Goal: Navigation & Orientation: Find specific page/section

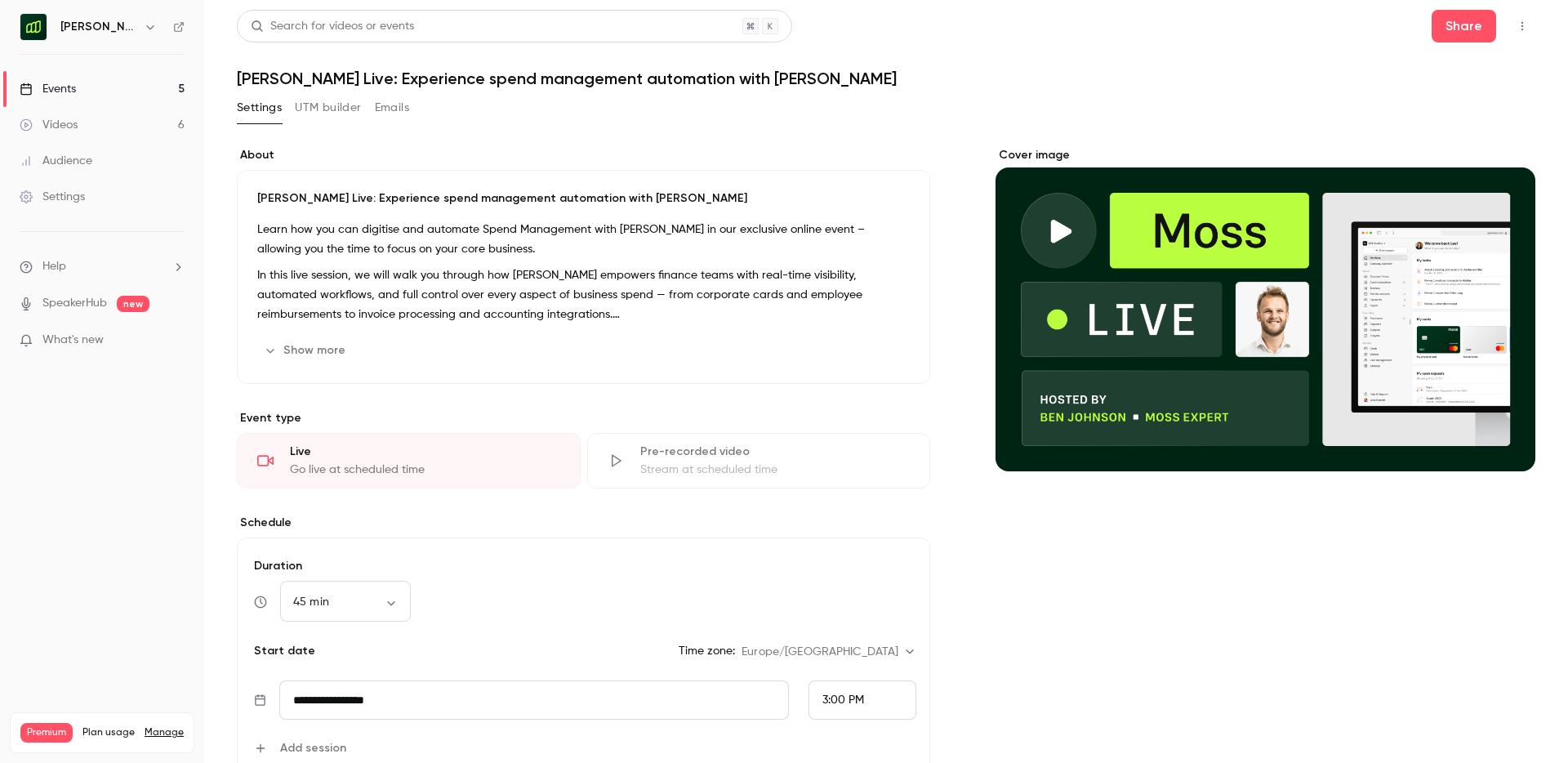
scroll to position [621, 0]
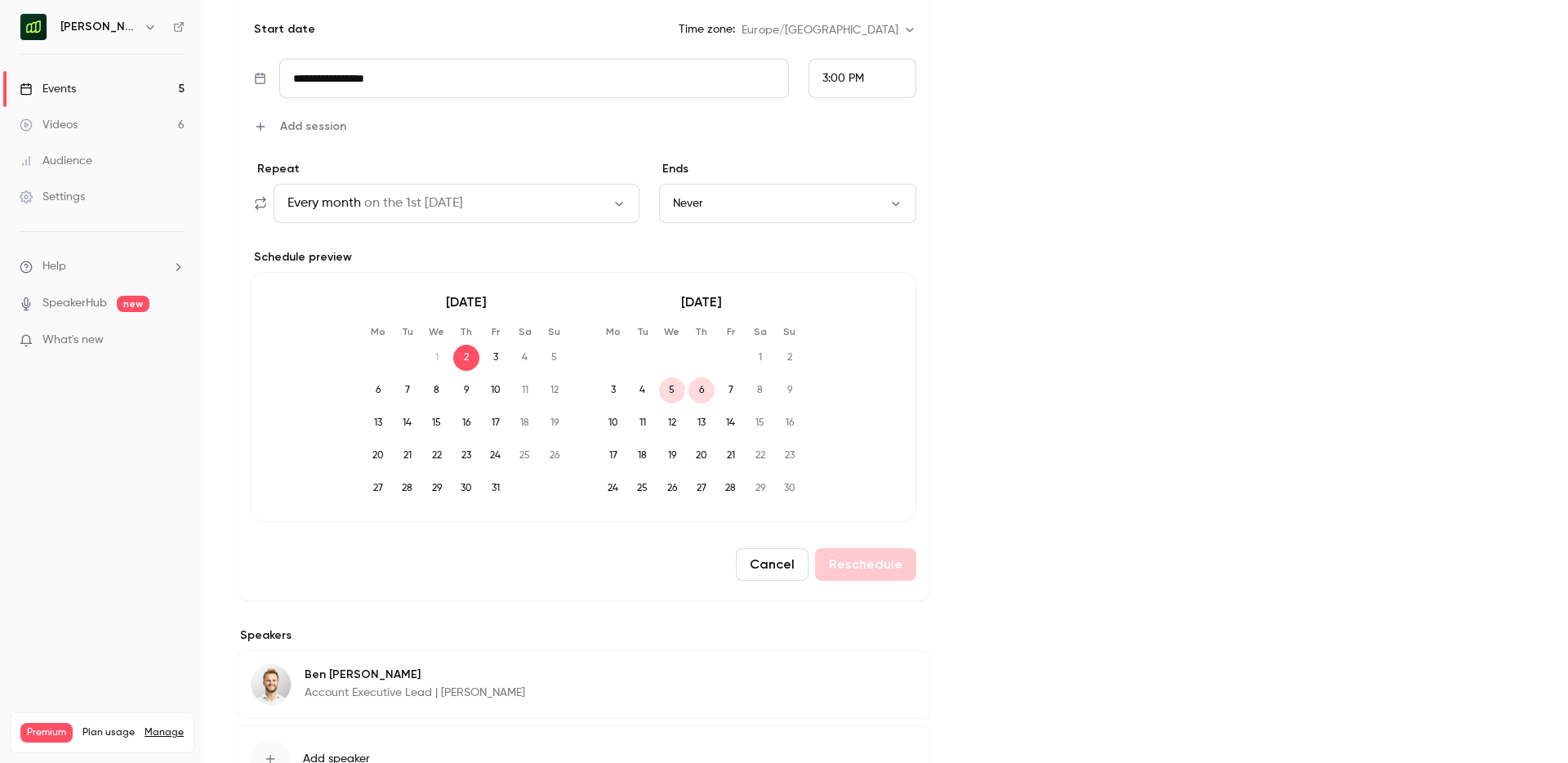
click at [77, 91] on link "Events 5" at bounding box center [102, 89] width 204 height 36
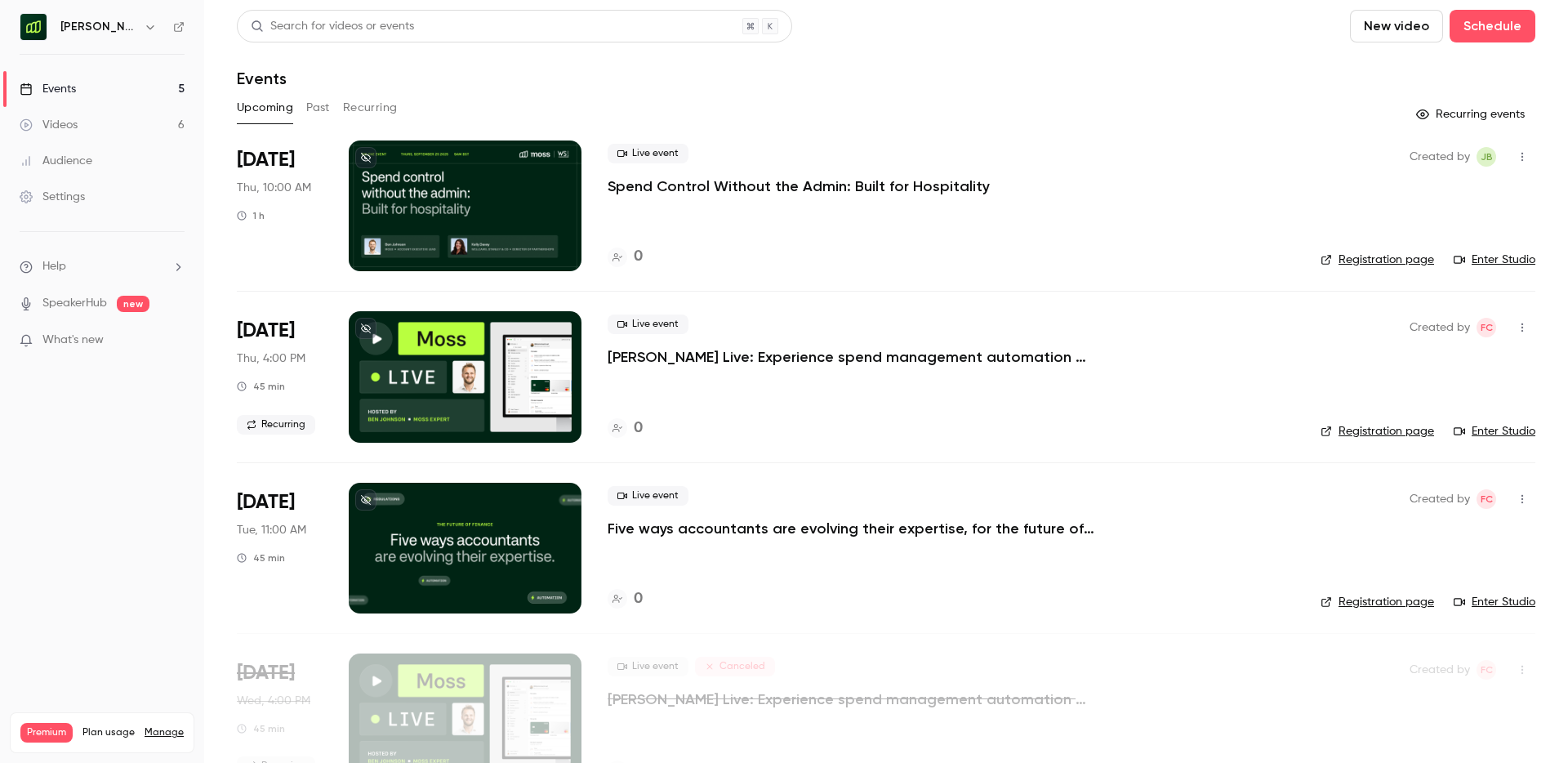
click at [357, 103] on button "Recurring" at bounding box center [370, 107] width 55 height 26
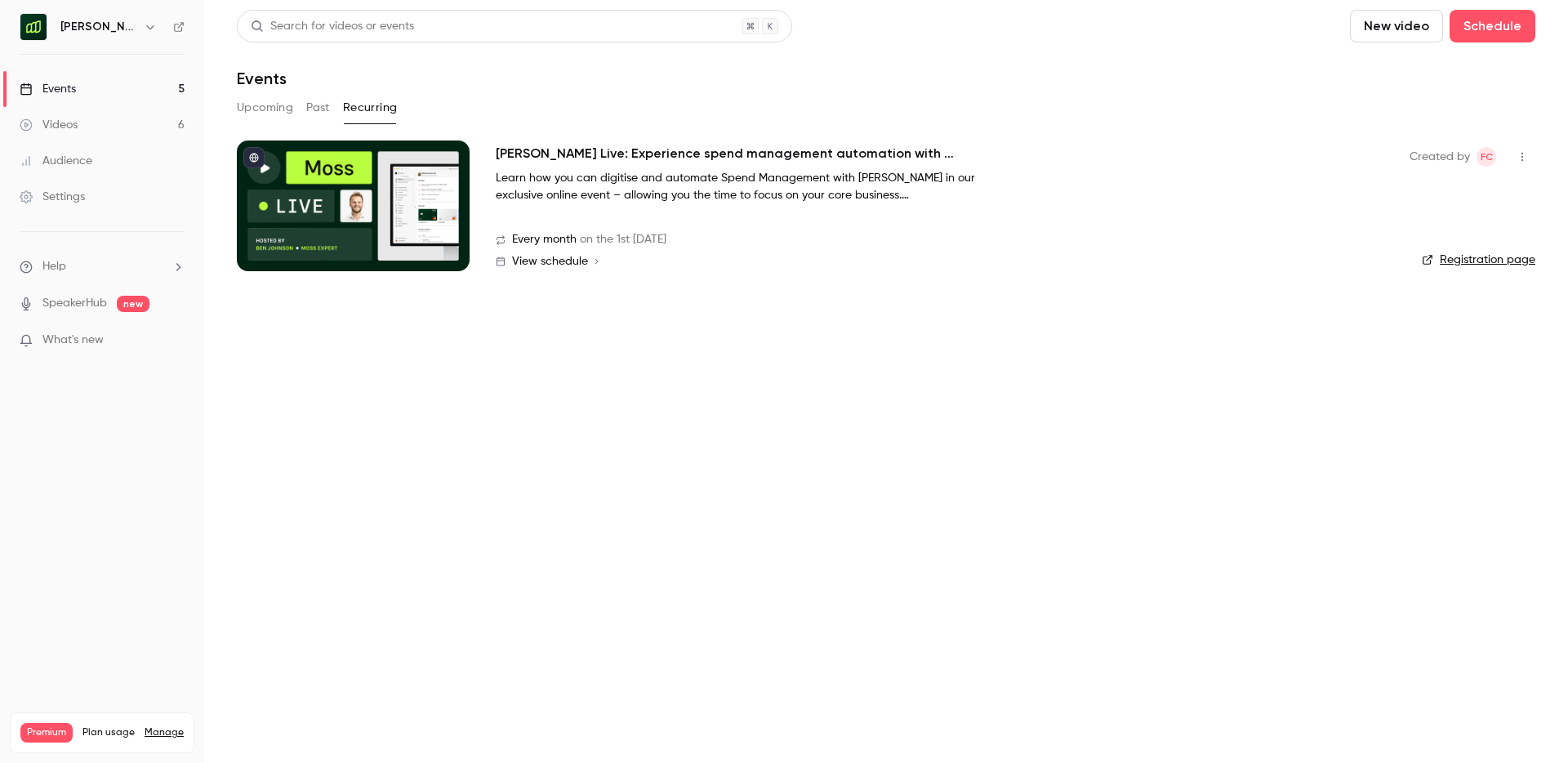
click at [558, 262] on span "View schedule" at bounding box center [550, 261] width 76 height 12
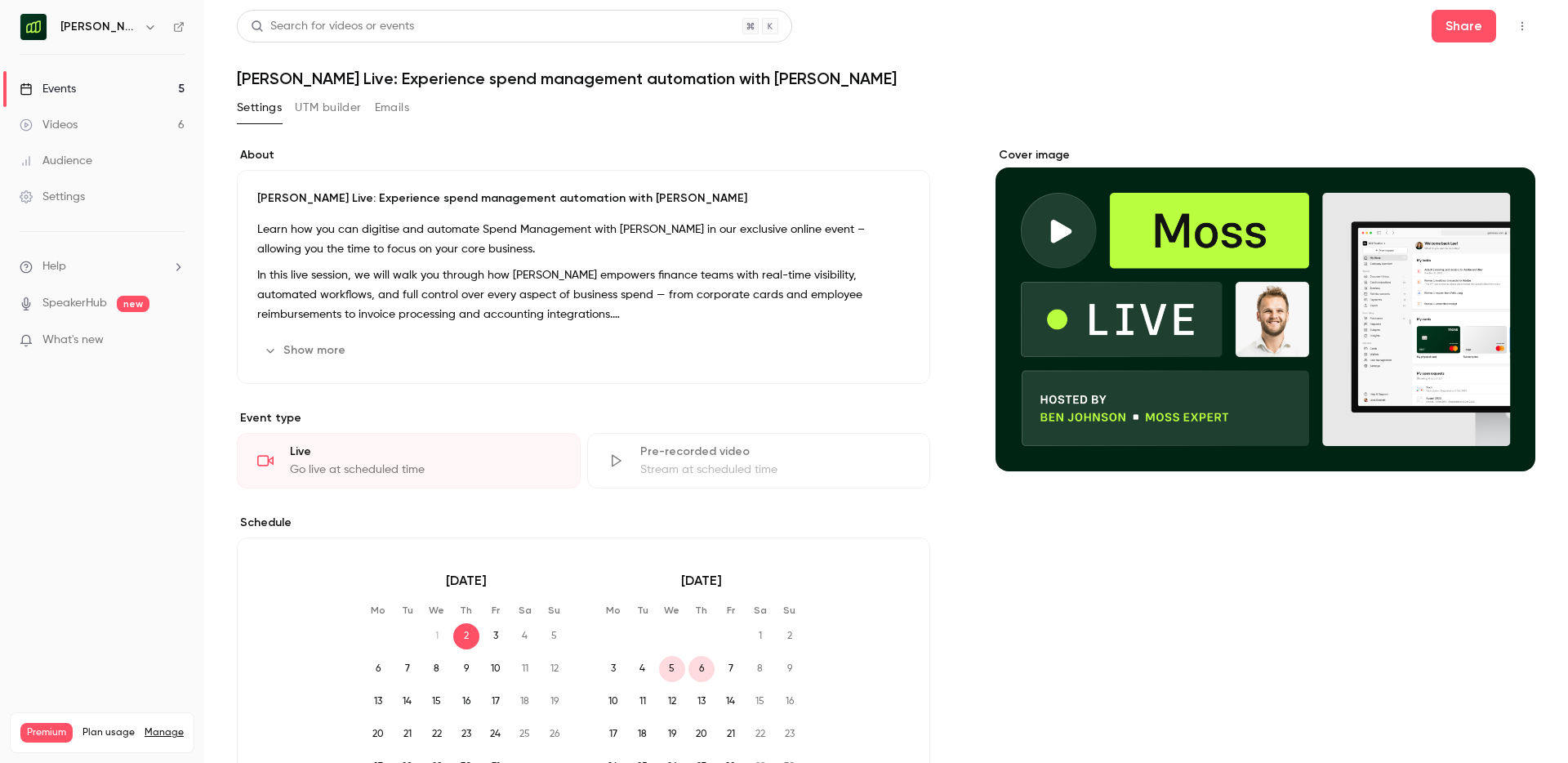
click at [76, 93] on div "Events" at bounding box center [48, 89] width 56 height 16
